Goal: Navigation & Orientation: Find specific page/section

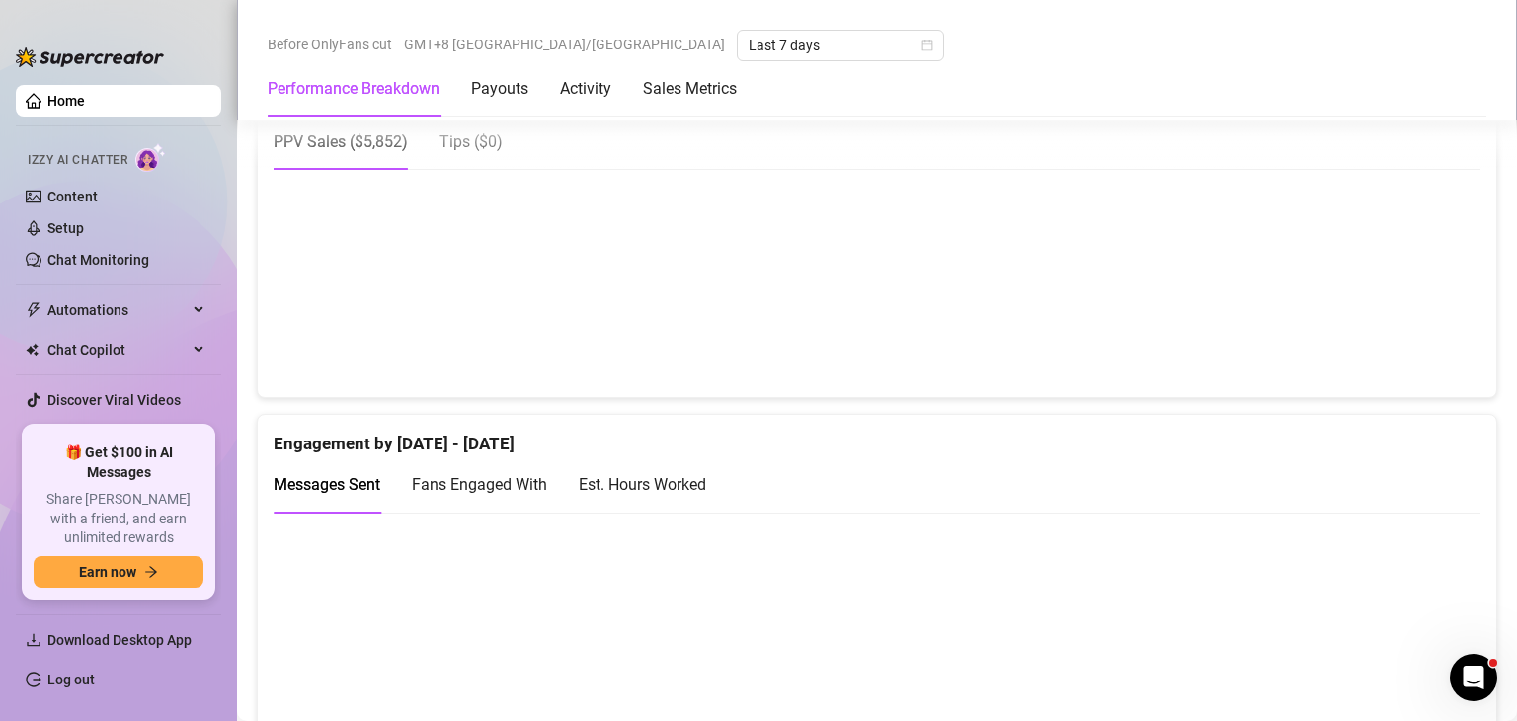
scroll to position [1036, 0]
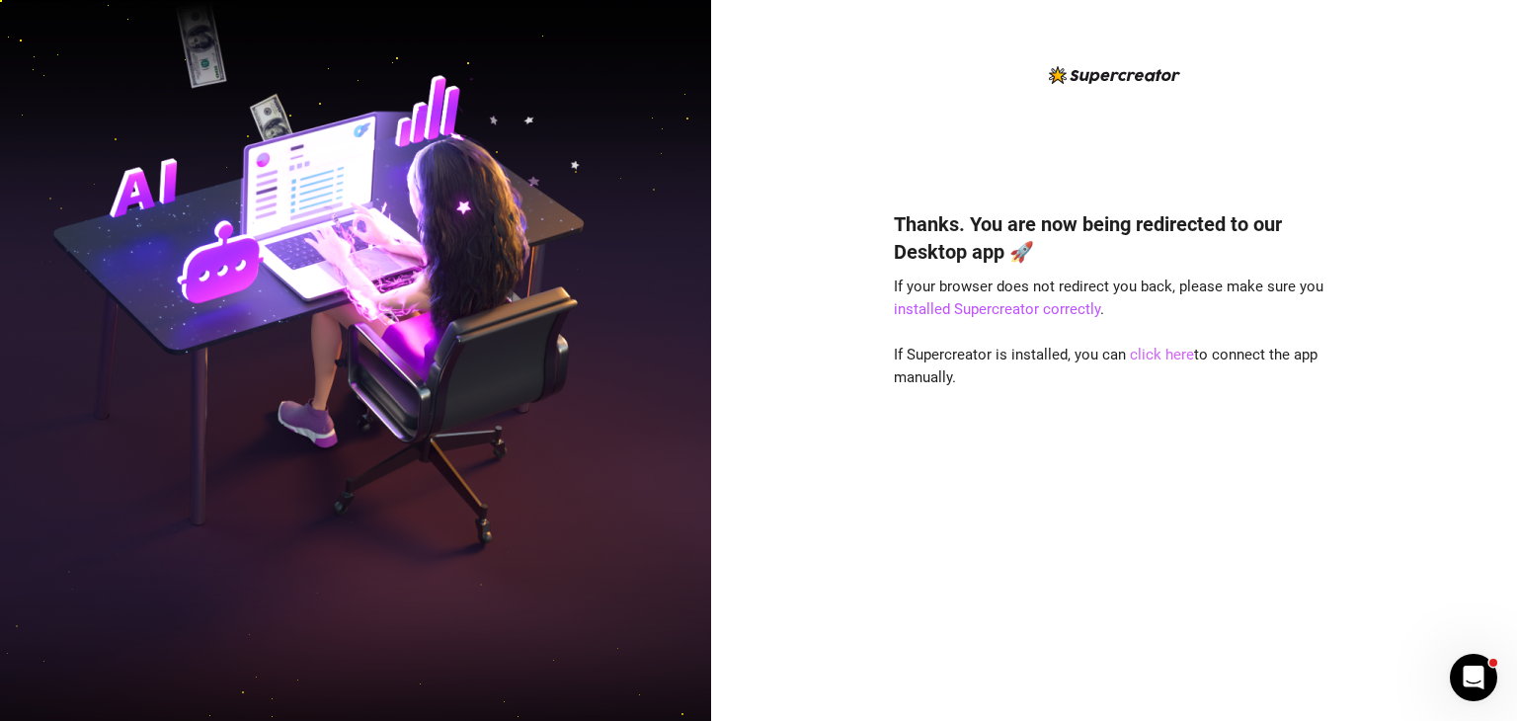
click at [1161, 354] on link "click here" at bounding box center [1162, 355] width 64 height 18
